Goal: Navigation & Orientation: Find specific page/section

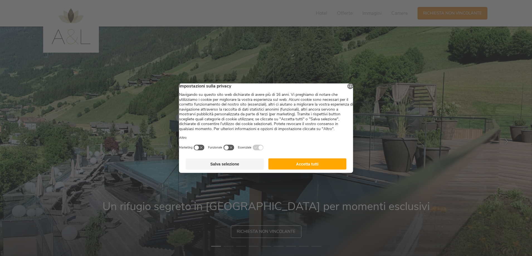
click at [314, 169] on button "Accetta tutti" at bounding box center [307, 163] width 78 height 11
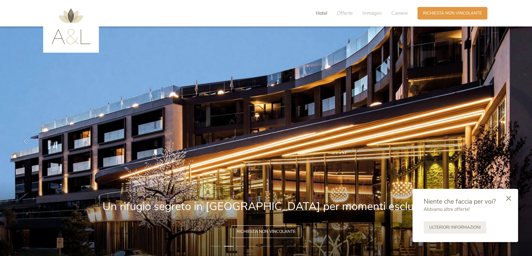
click at [319, 13] on span "Hotel" at bounding box center [321, 13] width 11 height 6
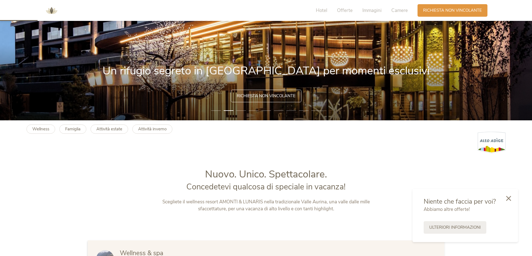
scroll to position [25, 0]
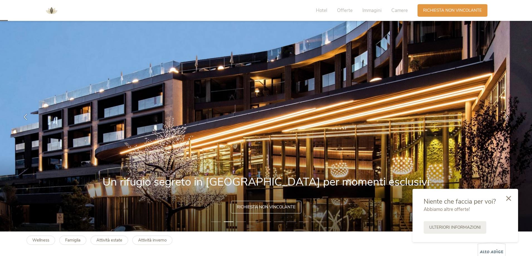
click at [243, 222] on li "3" at bounding box center [241, 222] width 10 height 6
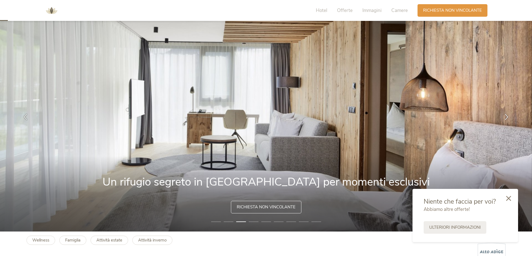
click at [257, 220] on li "4" at bounding box center [254, 222] width 10 height 6
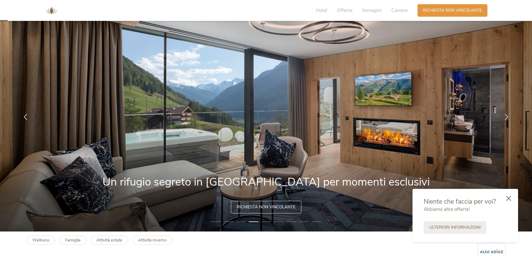
click at [264, 221] on li "5" at bounding box center [266, 222] width 10 height 6
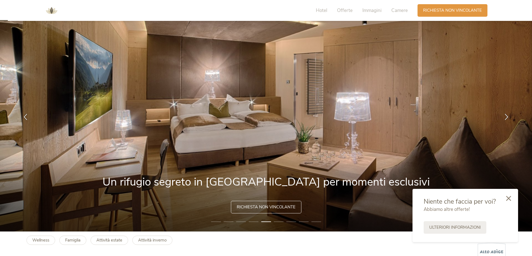
click at [279, 221] on li "6" at bounding box center [279, 222] width 10 height 6
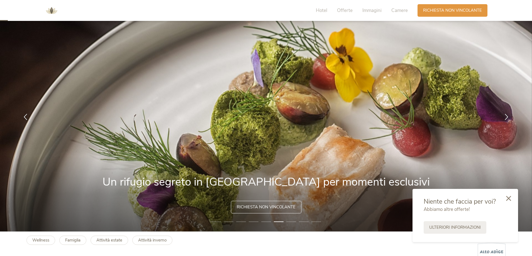
click at [291, 221] on li "7" at bounding box center [291, 222] width 10 height 6
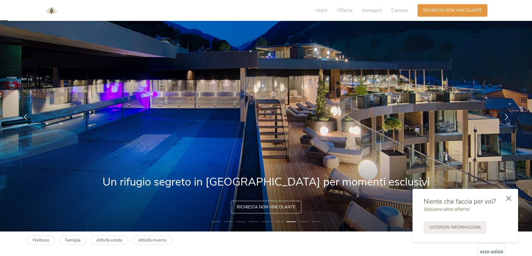
click at [301, 222] on li "8" at bounding box center [304, 222] width 10 height 6
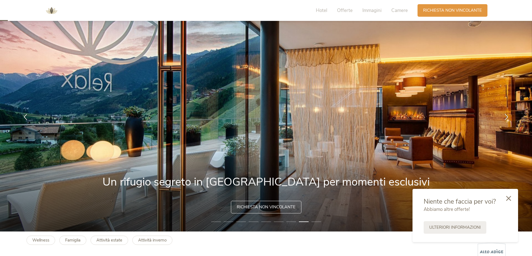
click at [312, 221] on li "9" at bounding box center [316, 222] width 10 height 6
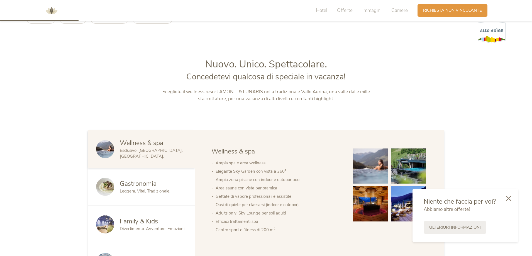
scroll to position [192, 0]
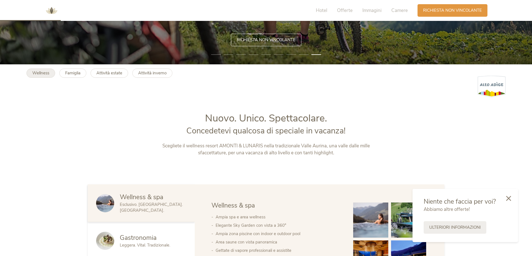
click at [34, 76] on link "Wellness" at bounding box center [40, 73] width 29 height 9
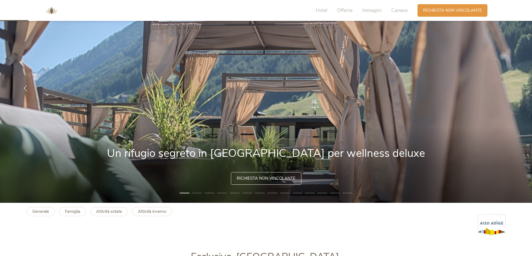
scroll to position [28, 0]
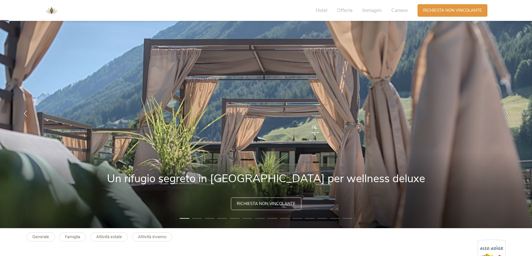
click at [199, 219] on li "2" at bounding box center [197, 219] width 10 height 6
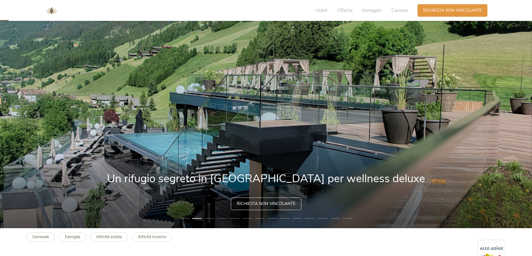
click at [208, 218] on li "3" at bounding box center [210, 219] width 10 height 6
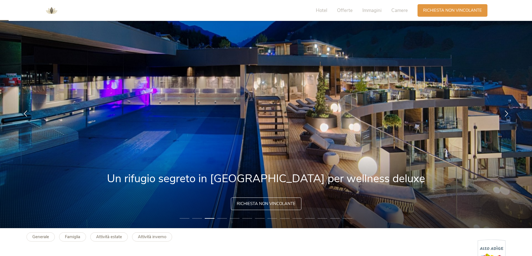
click at [221, 218] on li "4" at bounding box center [222, 219] width 10 height 6
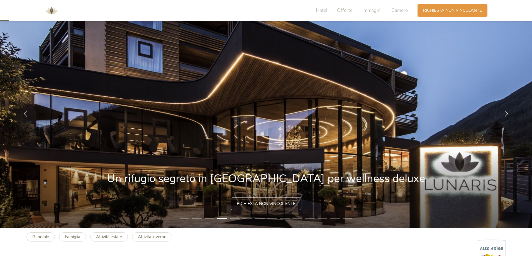
click at [234, 218] on li "5" at bounding box center [235, 219] width 10 height 6
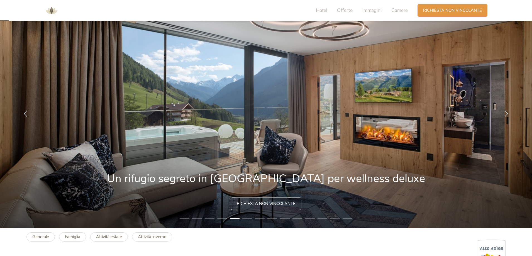
click at [244, 218] on li "6" at bounding box center [247, 219] width 10 height 6
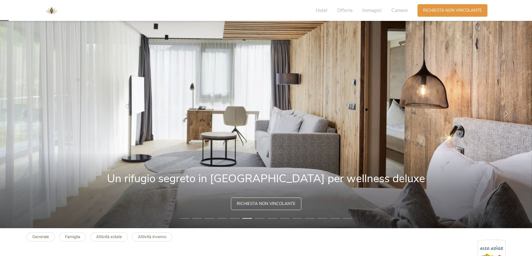
click at [299, 218] on li "10" at bounding box center [297, 219] width 10 height 6
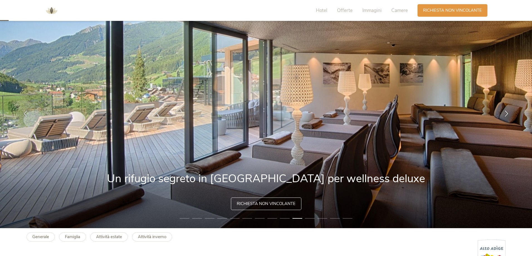
click at [310, 217] on li "11" at bounding box center [310, 219] width 10 height 6
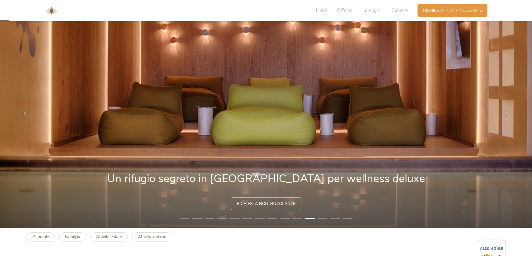
click at [320, 218] on li "12" at bounding box center [323, 219] width 10 height 6
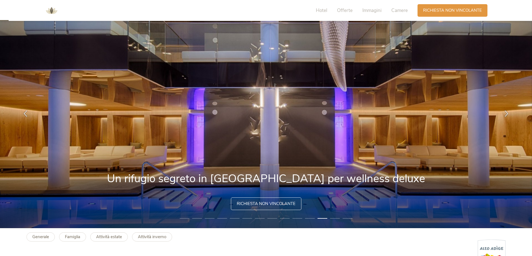
click at [333, 218] on li "13" at bounding box center [335, 219] width 10 height 6
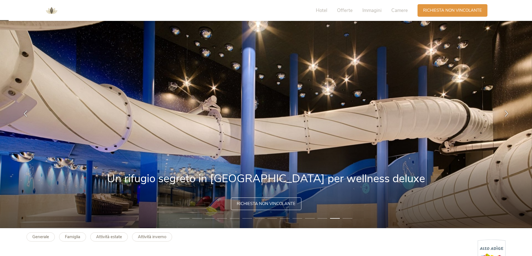
click at [344, 218] on li "14" at bounding box center [348, 219] width 10 height 6
